Goal: Complete application form

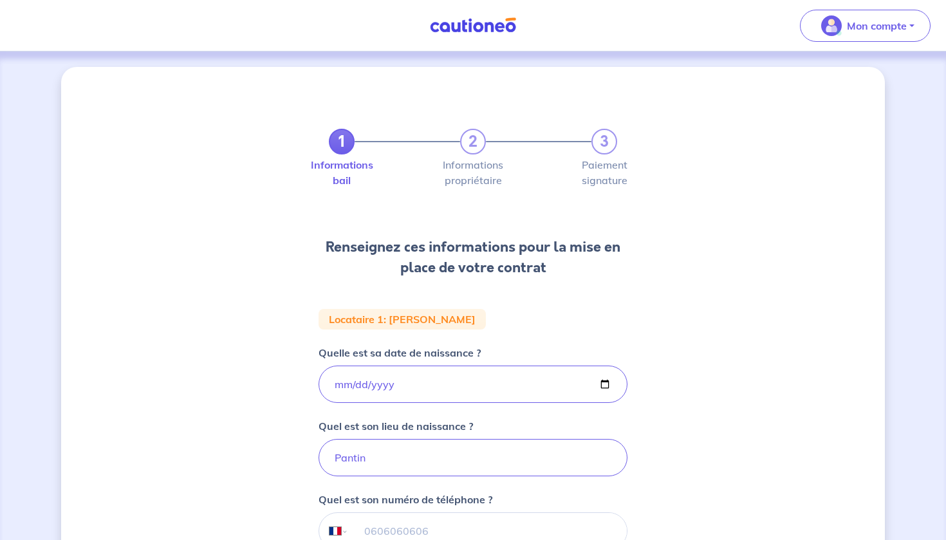
select select "FR"
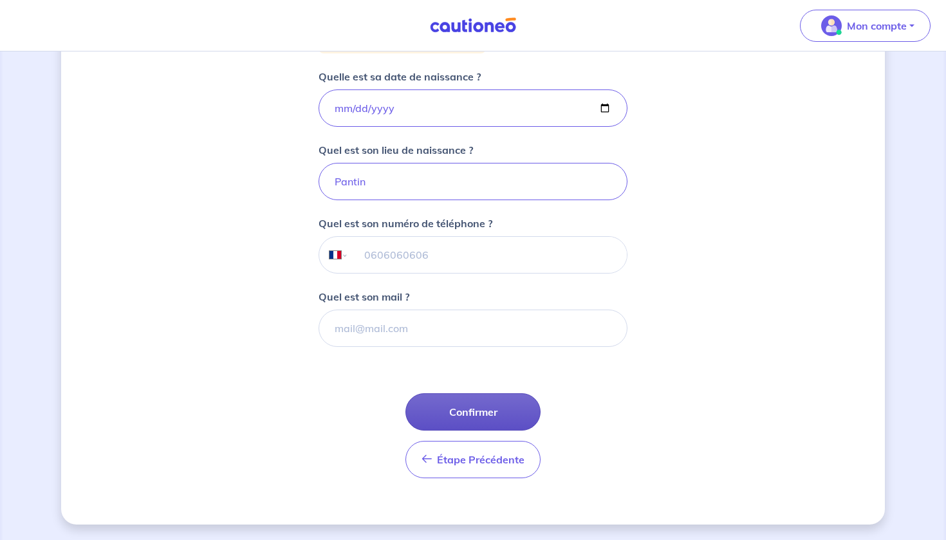
click at [487, 410] on button "Confirmer" at bounding box center [473, 411] width 135 height 37
select select "FR"
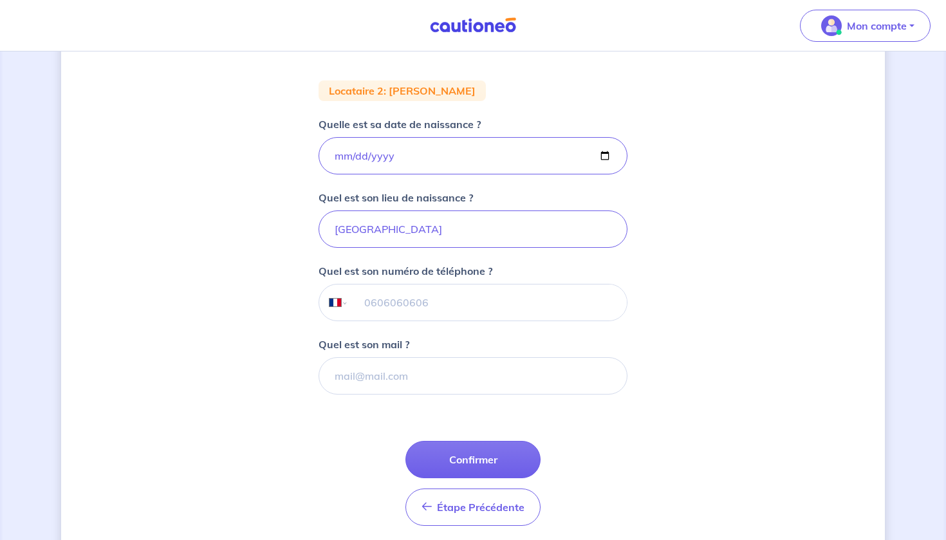
scroll to position [234, 0]
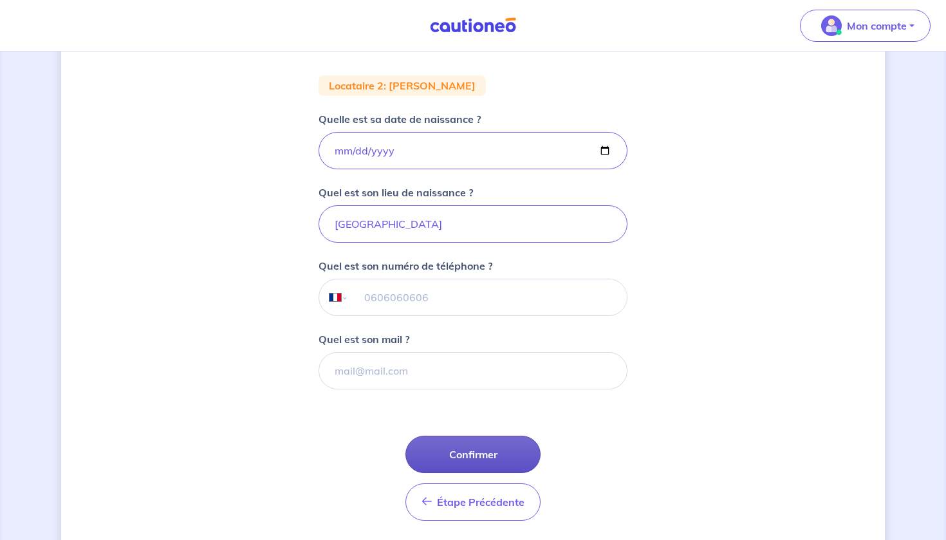
click at [445, 456] on button "Confirmer" at bounding box center [473, 454] width 135 height 37
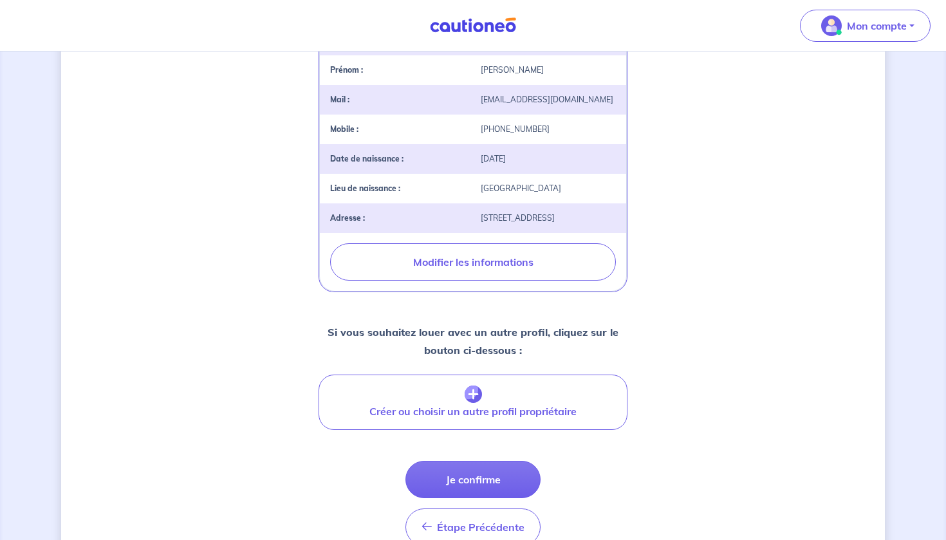
scroll to position [390, 0]
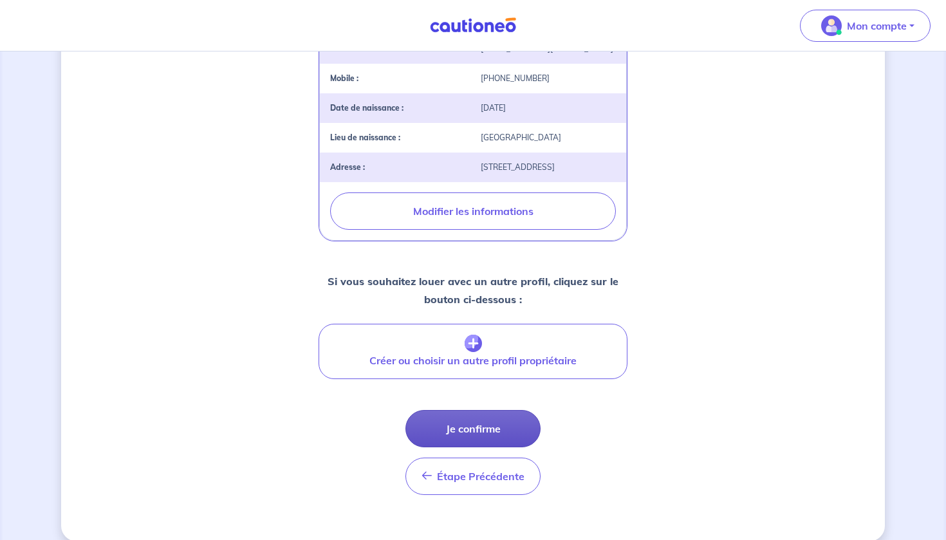
click at [497, 424] on button "Je confirme" at bounding box center [473, 428] width 135 height 37
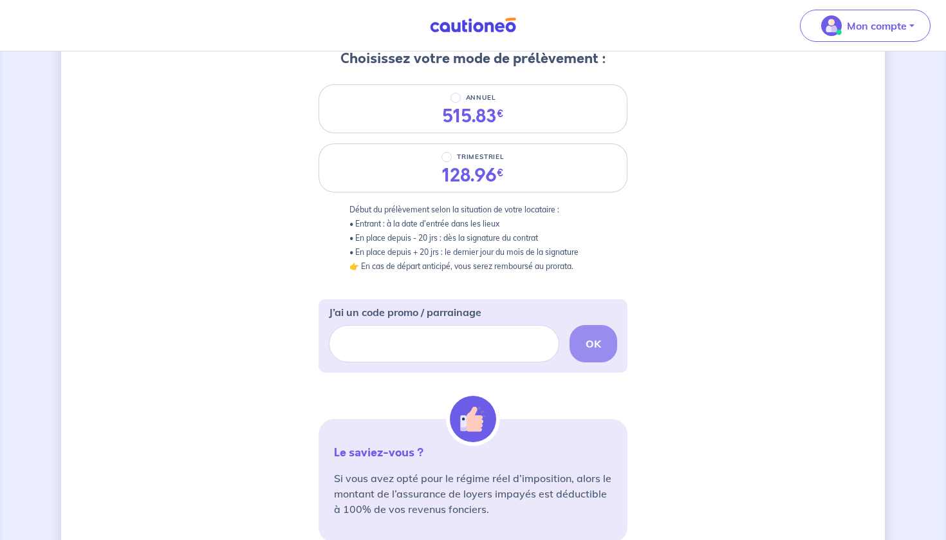
scroll to position [175, 0]
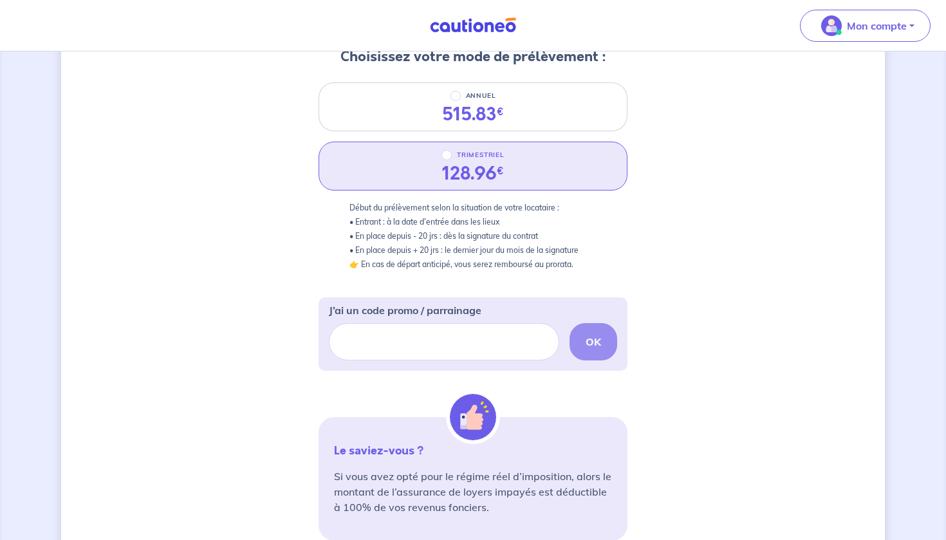
click at [451, 156] on input "TRIMESTRIEL" at bounding box center [447, 155] width 10 height 10
radio input "true"
click at [241, 241] on div "2 3 Informations bail Informations propriétaire Paiement signature Choisissez v…" at bounding box center [473, 310] width 824 height 837
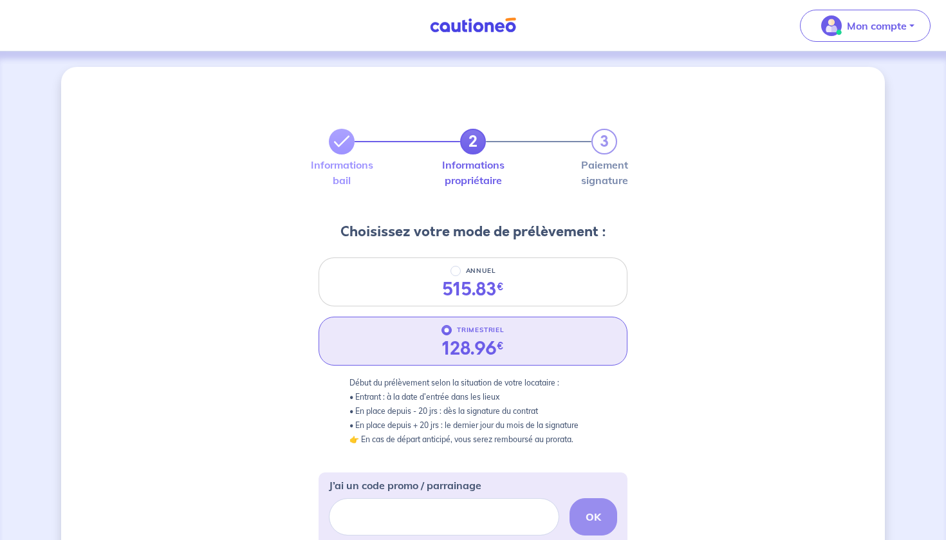
scroll to position [379, 0]
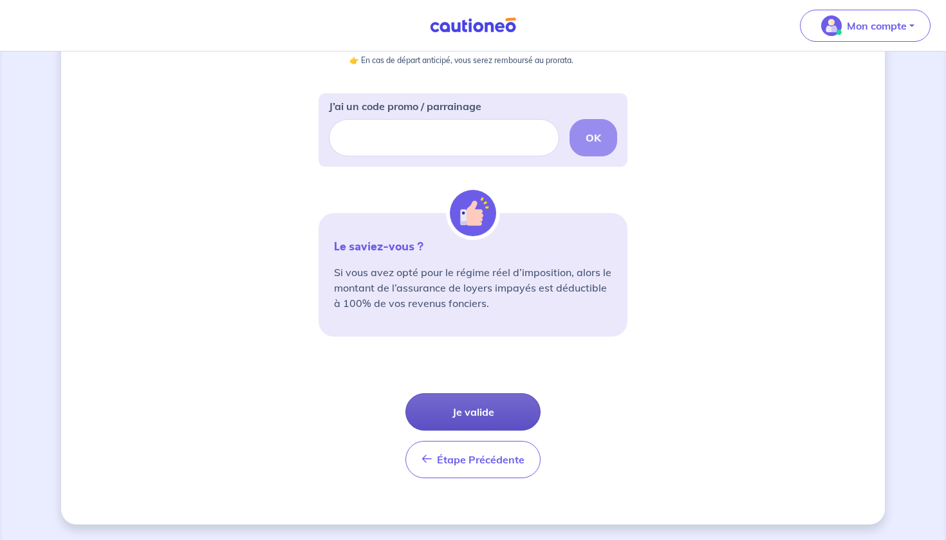
click at [464, 410] on button "Je valide" at bounding box center [473, 411] width 135 height 37
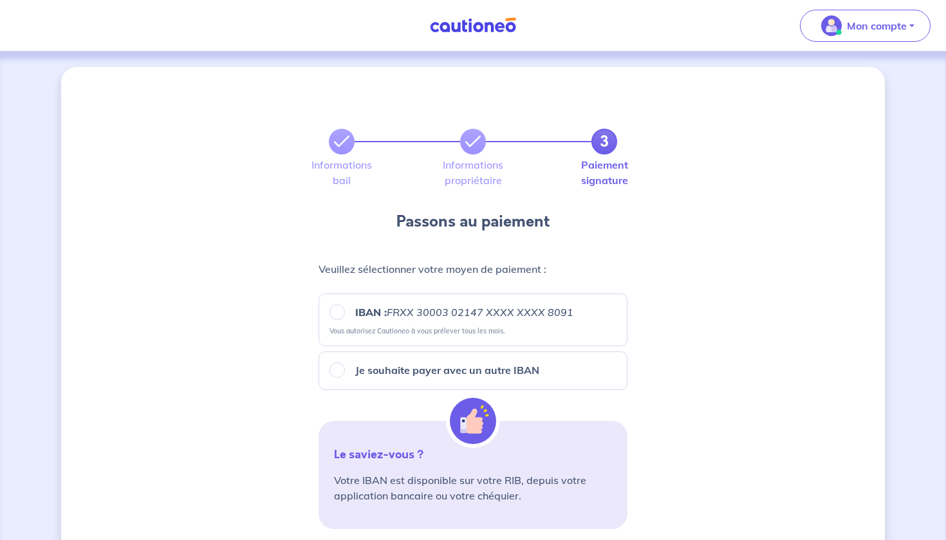
click at [337, 311] on input "IBAN : FRXX [FINANCIAL_ID] XXXX XXXX 8091" at bounding box center [337, 312] width 15 height 15
radio input "true"
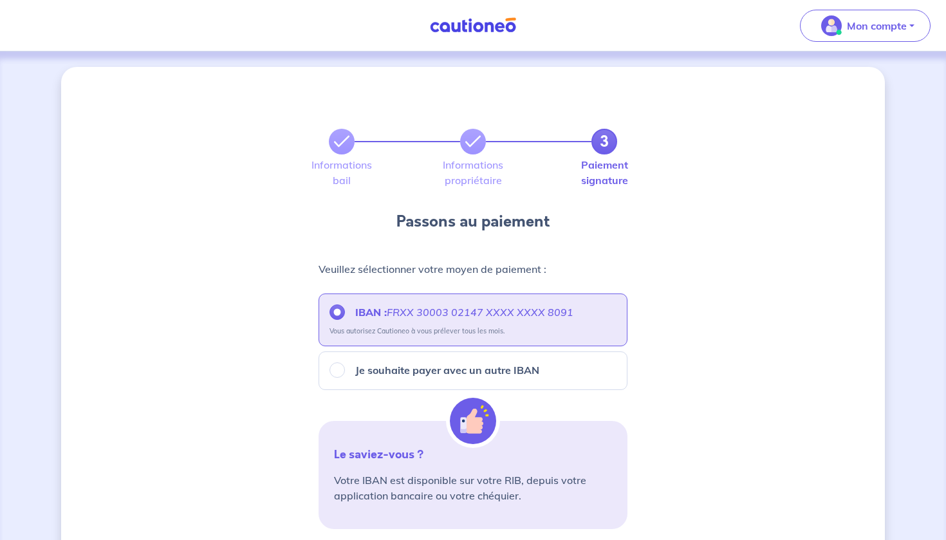
click at [250, 316] on div "3 Informations bail Informations propriétaire Paiement signature Passons au pai…" at bounding box center [473, 466] width 824 height 799
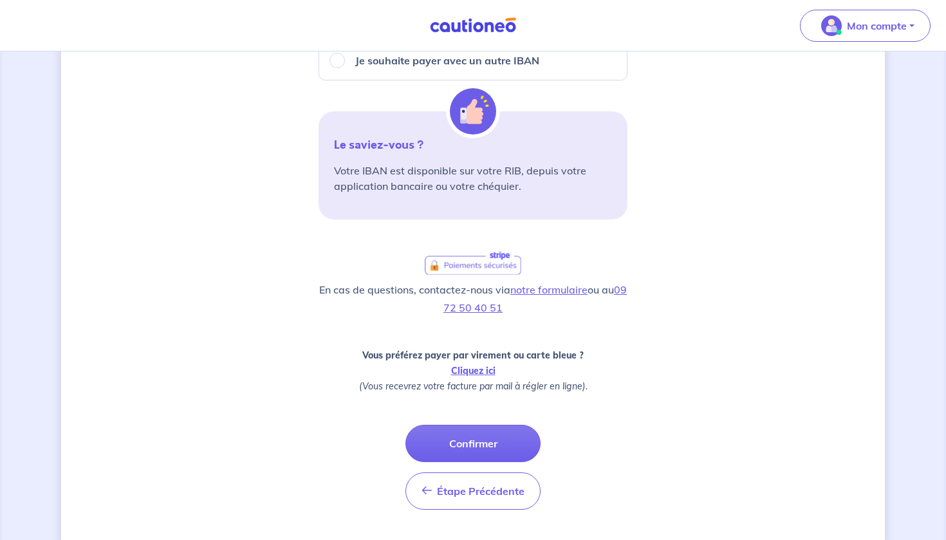
scroll to position [341, 0]
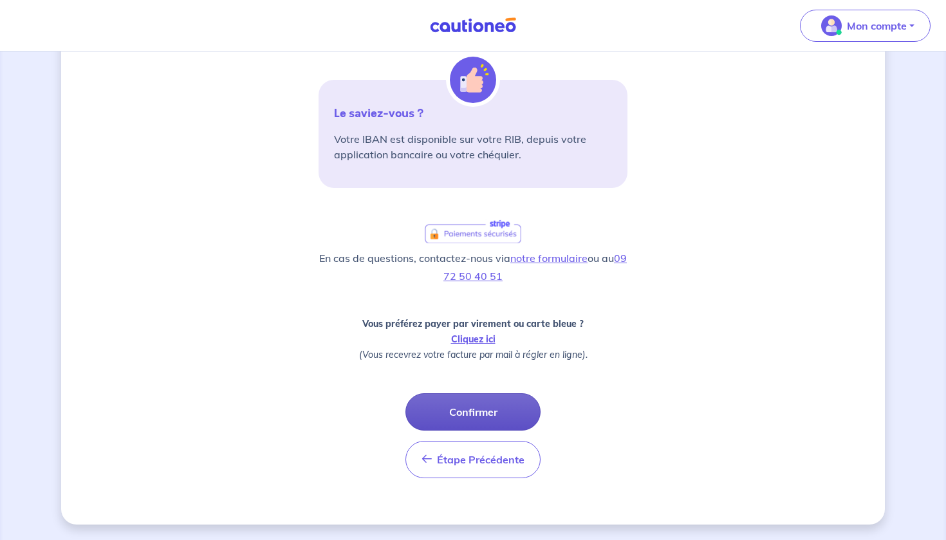
click at [446, 401] on button "Confirmer" at bounding box center [473, 411] width 135 height 37
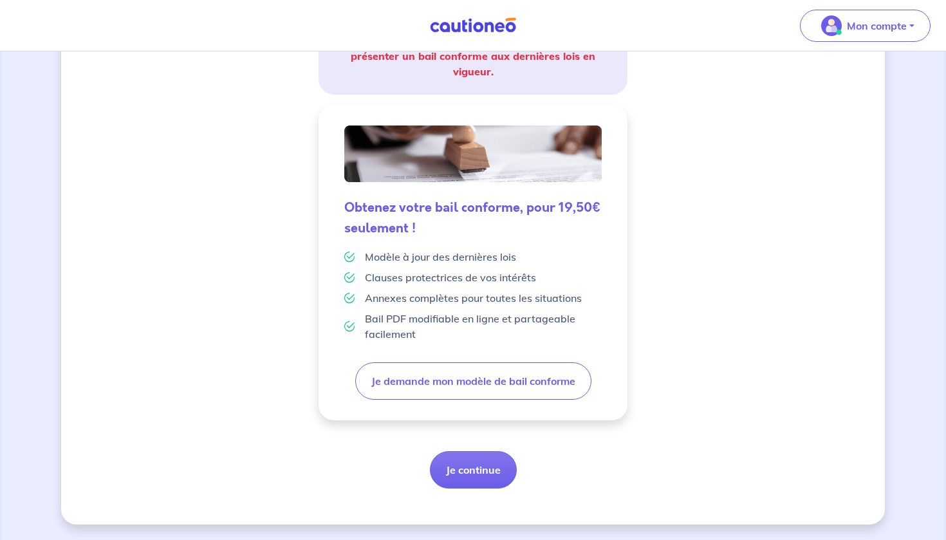
scroll to position [271, 0]
click at [485, 483] on button "Je continue" at bounding box center [473, 469] width 87 height 37
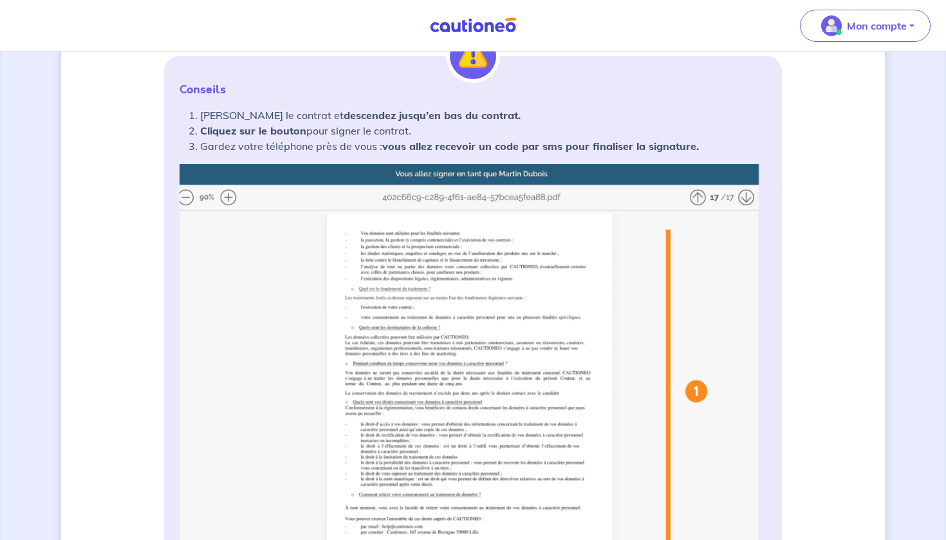
scroll to position [201, 0]
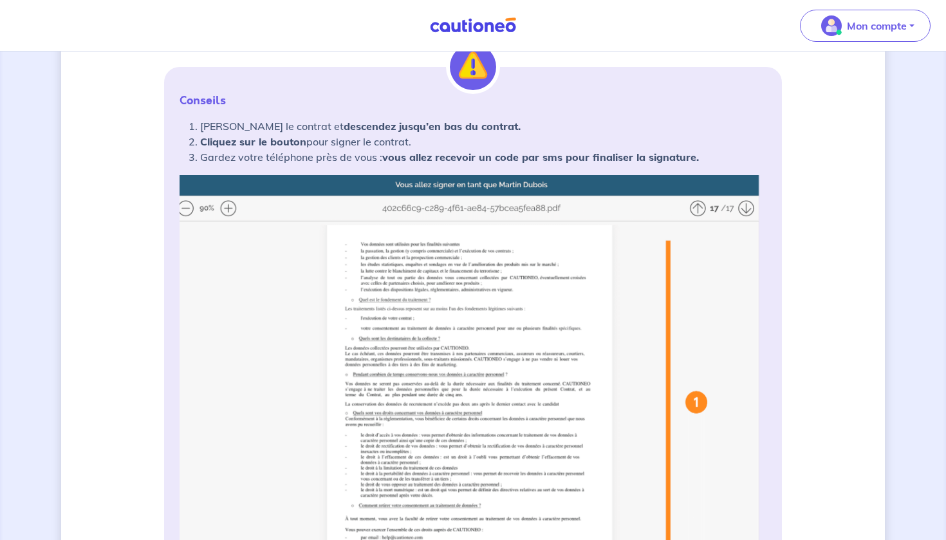
click at [742, 208] on img at bounding box center [473, 430] width 587 height 511
click at [698, 211] on img at bounding box center [473, 430] width 587 height 511
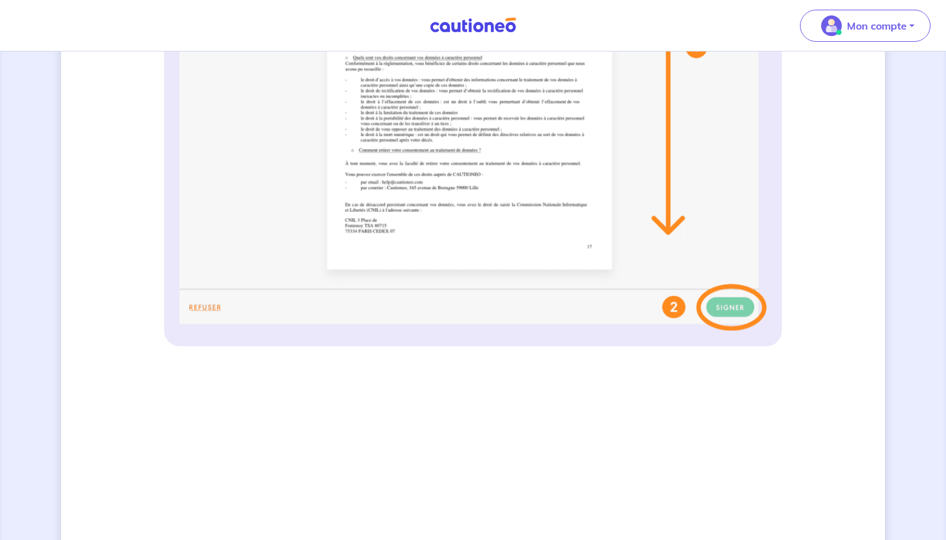
scroll to position [43, 0]
